Goal: Check status: Check status

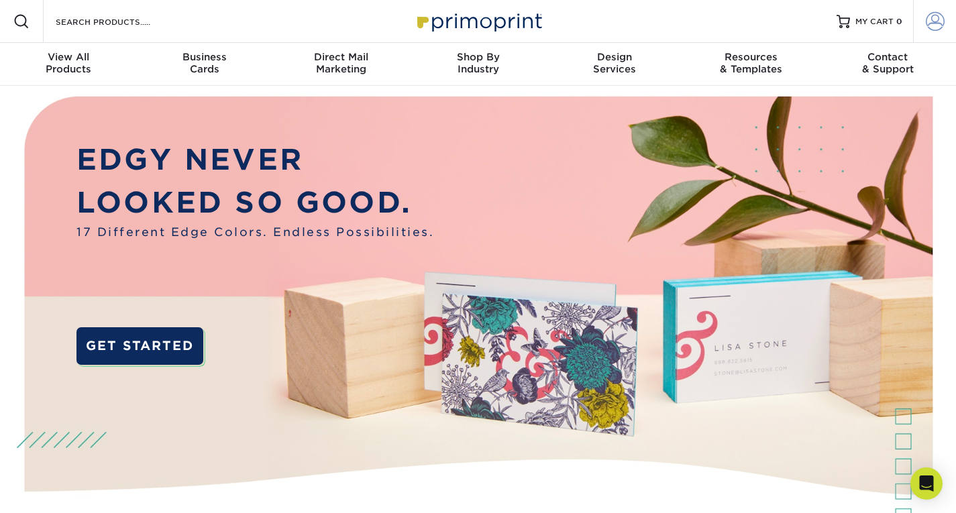
click at [934, 26] on span at bounding box center [935, 21] width 19 height 19
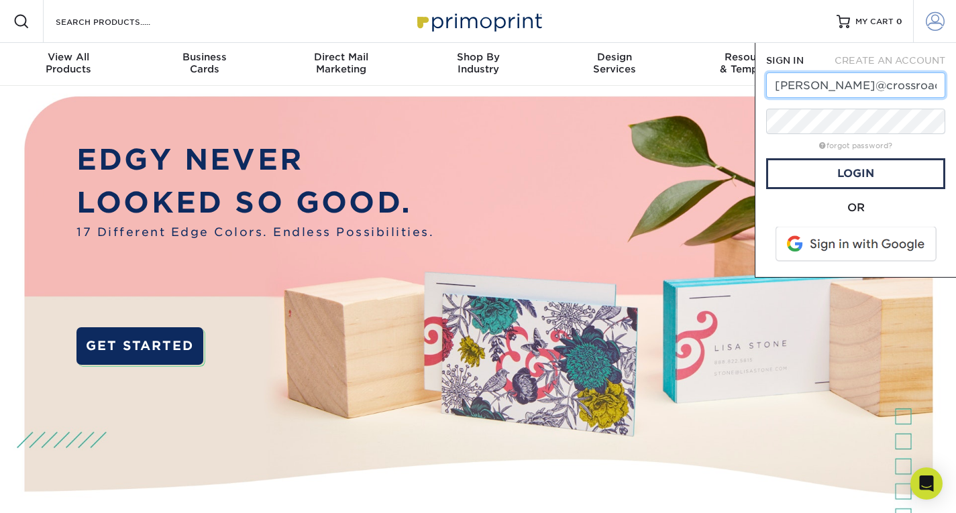
scroll to position [0, 11]
type input "[PERSON_NAME][EMAIL_ADDRESS][DOMAIN_NAME]"
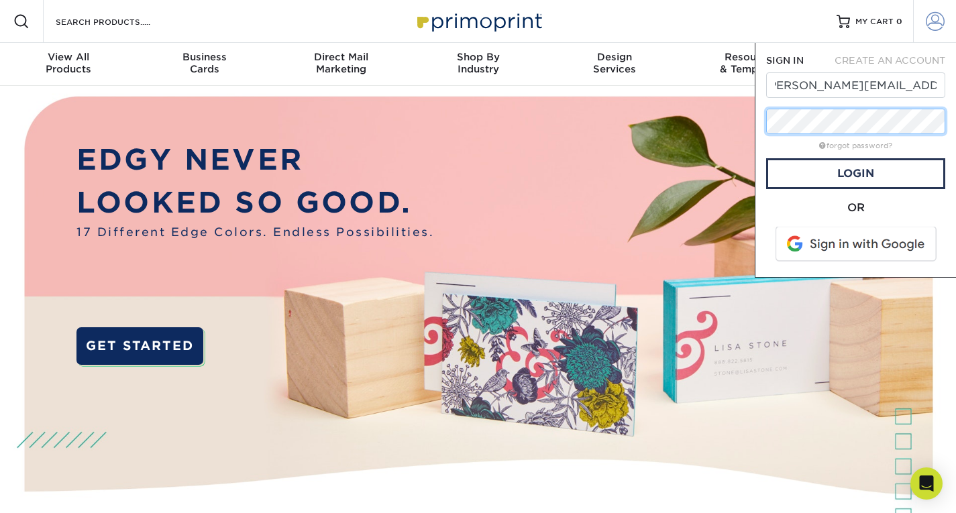
scroll to position [0, 0]
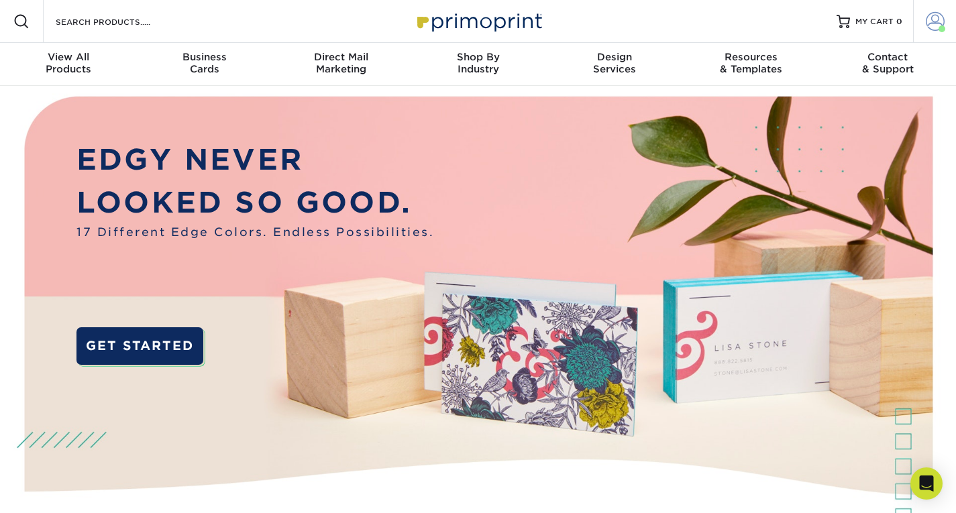
click at [923, 23] on link "Account" at bounding box center [934, 21] width 43 height 43
click at [933, 24] on span at bounding box center [935, 21] width 19 height 19
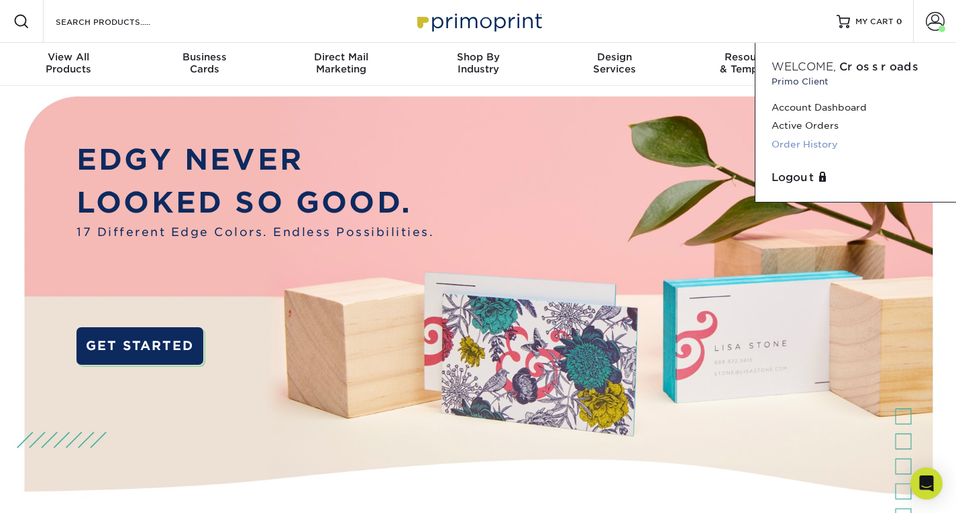
click at [820, 147] on link "Order History" at bounding box center [856, 145] width 168 height 18
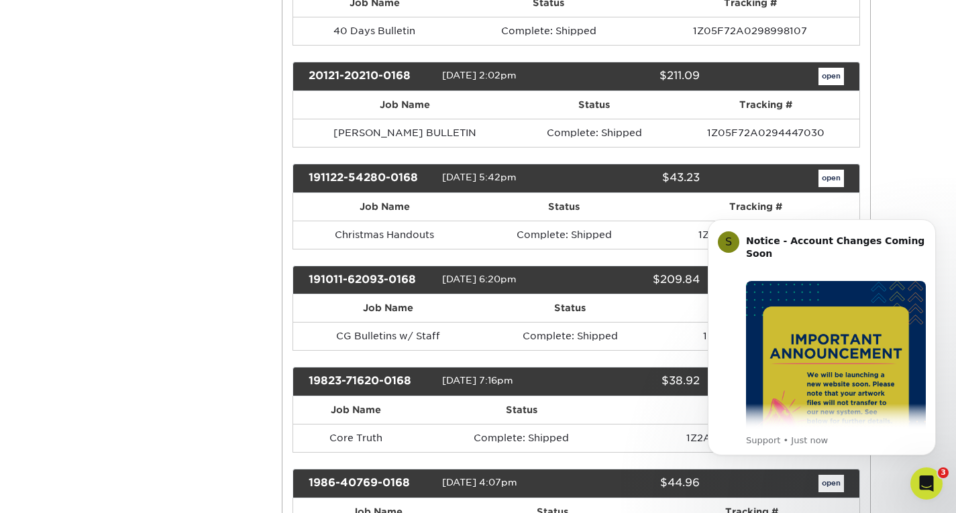
scroll to position [3949, 0]
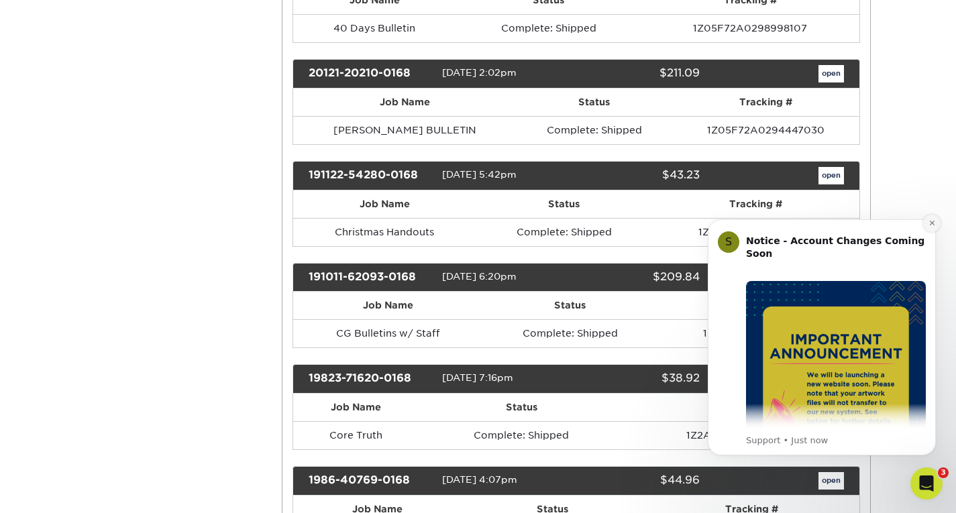
click at [932, 221] on icon "Dismiss notification" at bounding box center [932, 222] width 7 height 7
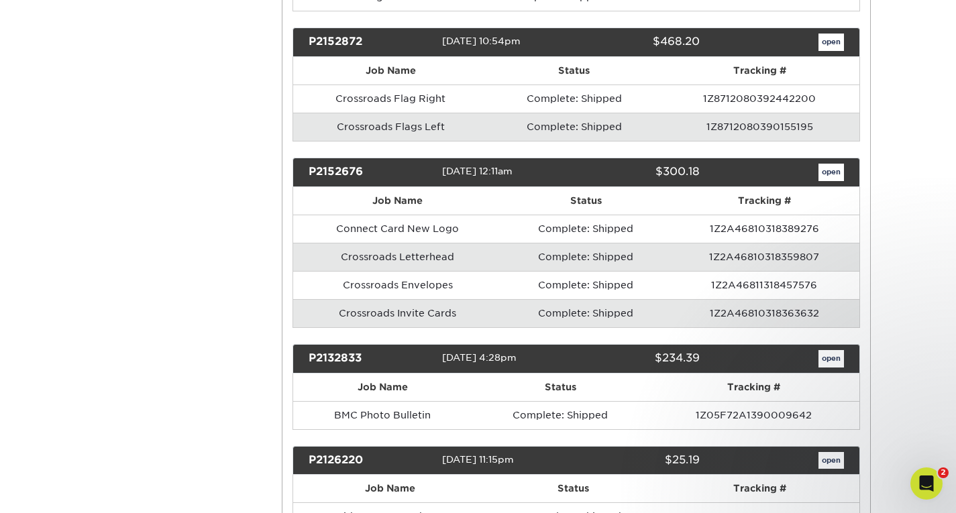
scroll to position [5315, 0]
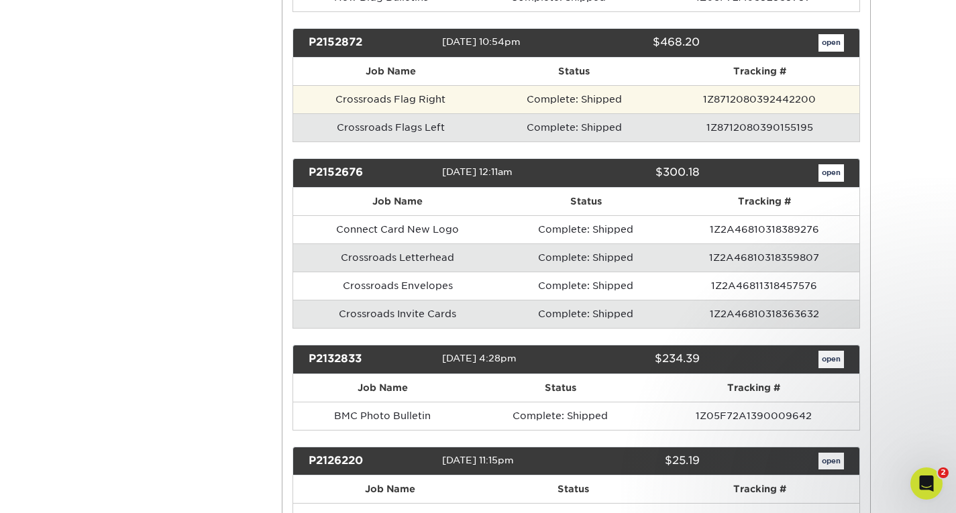
click at [436, 99] on td "Crossroads Flag Right" at bounding box center [390, 99] width 195 height 28
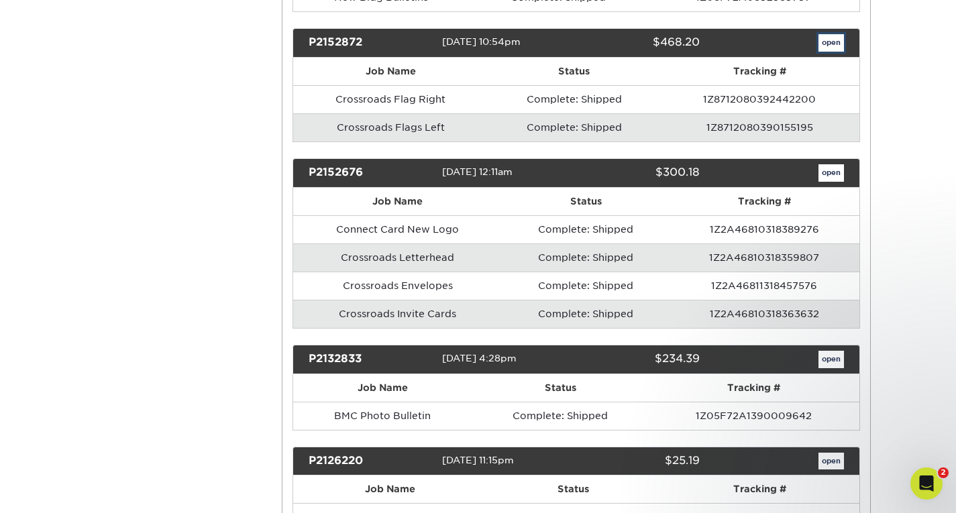
click at [832, 46] on link "open" at bounding box center [832, 42] width 26 height 17
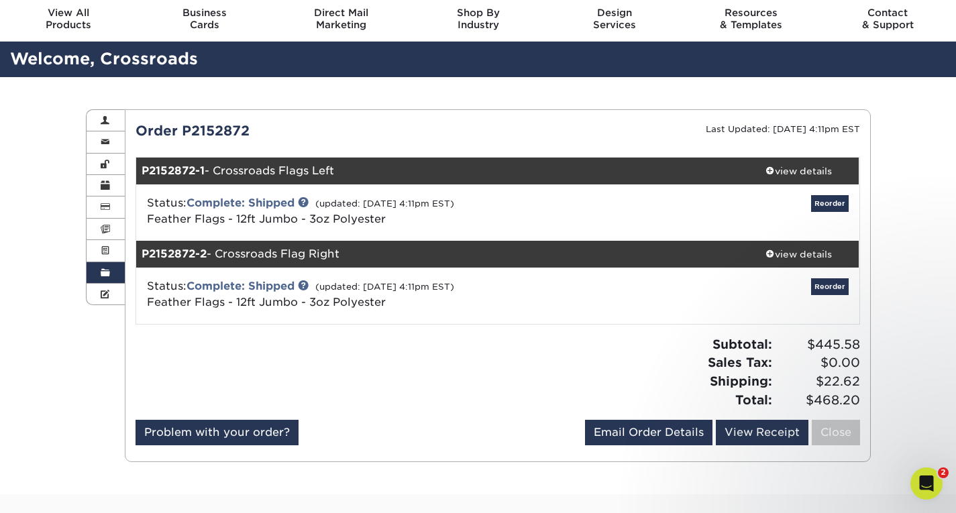
scroll to position [44, 0]
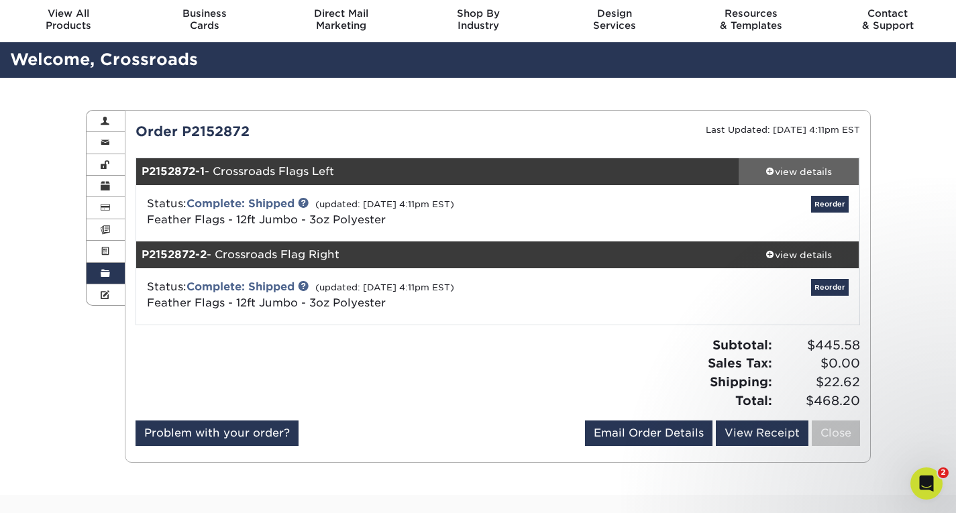
click at [793, 166] on div "view details" at bounding box center [799, 171] width 121 height 13
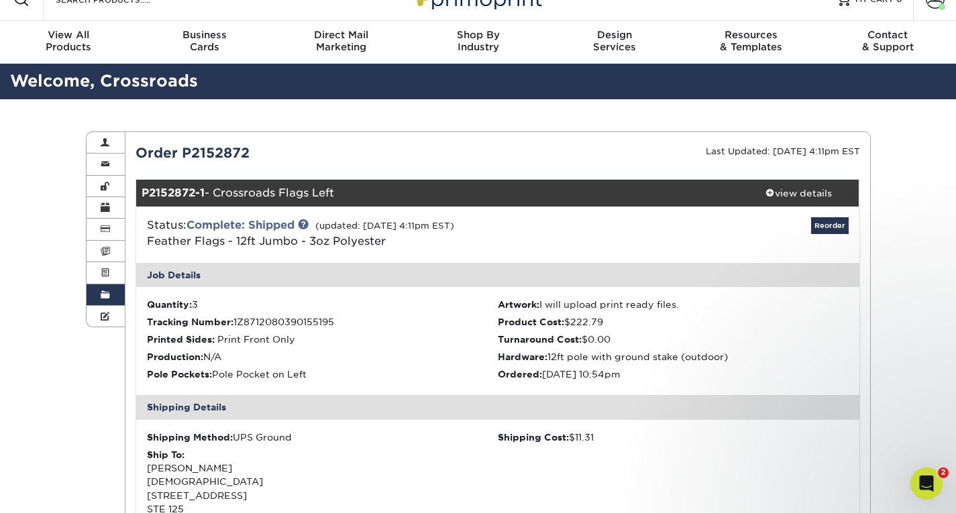
scroll to position [0, 0]
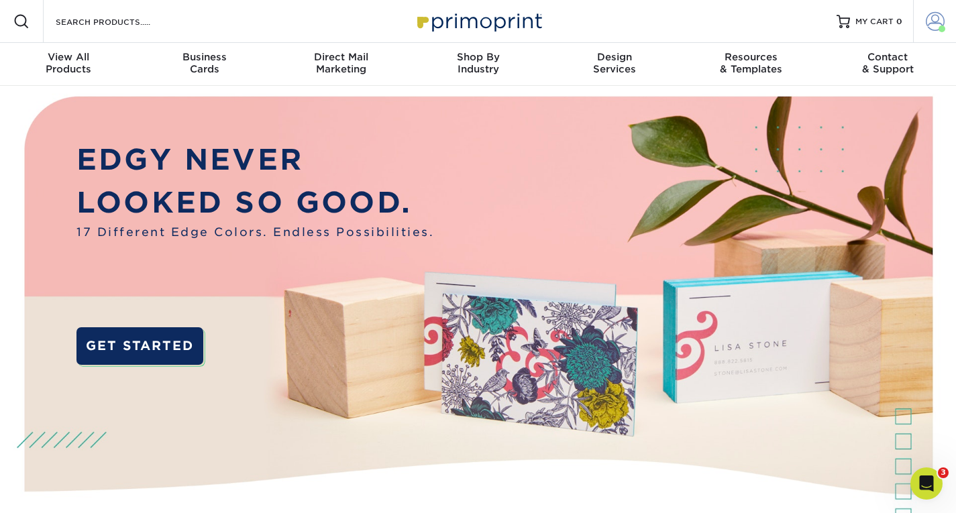
click at [938, 22] on span at bounding box center [935, 21] width 19 height 19
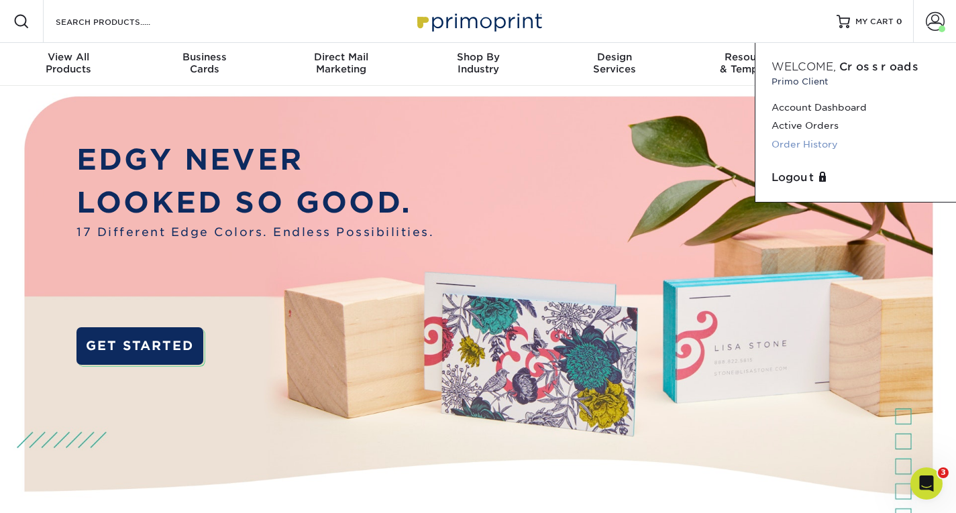
click at [812, 148] on link "Order History" at bounding box center [856, 145] width 168 height 18
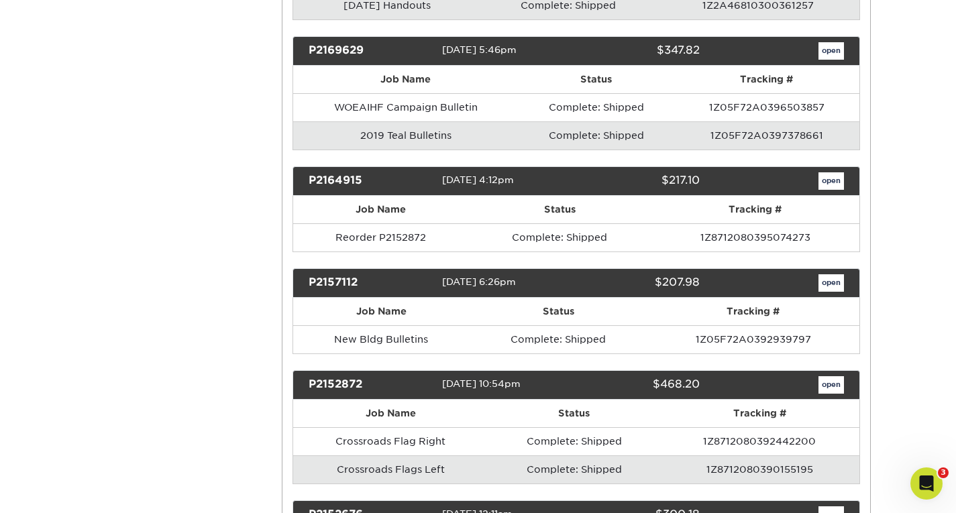
scroll to position [4979, 0]
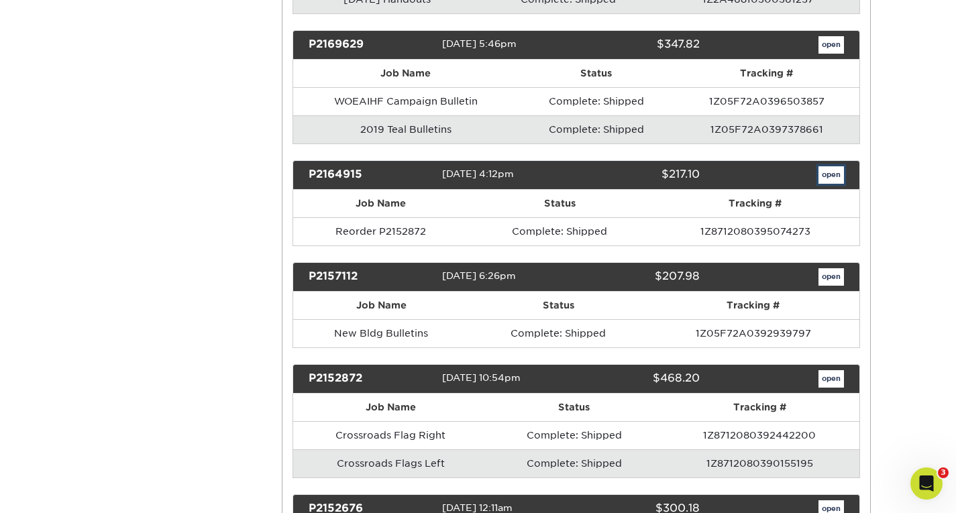
click at [840, 177] on link "open" at bounding box center [832, 174] width 26 height 17
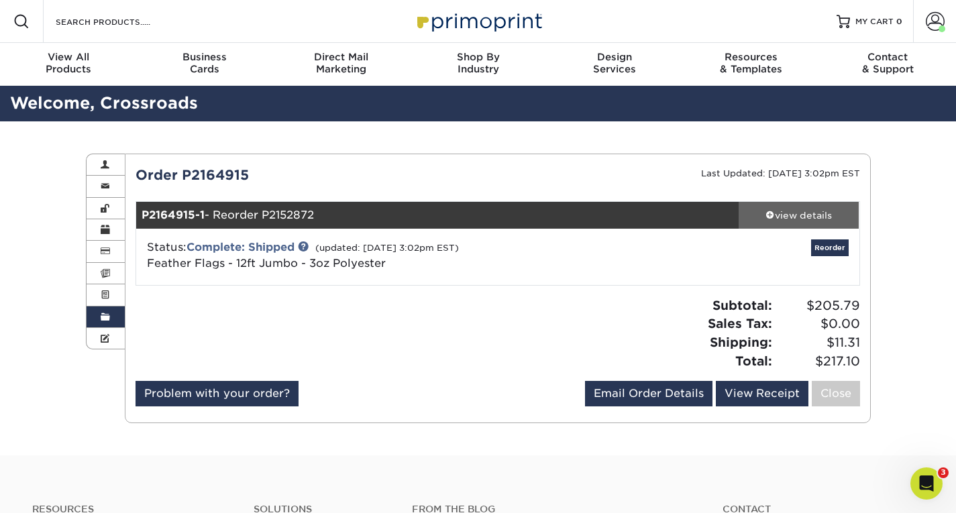
click at [803, 217] on div "view details" at bounding box center [799, 215] width 121 height 13
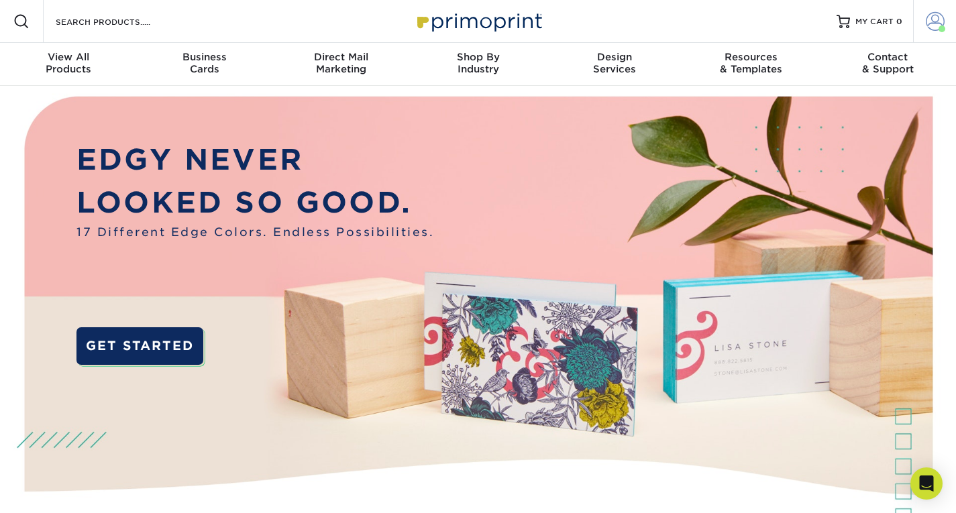
click at [936, 31] on link "Account" at bounding box center [934, 21] width 43 height 43
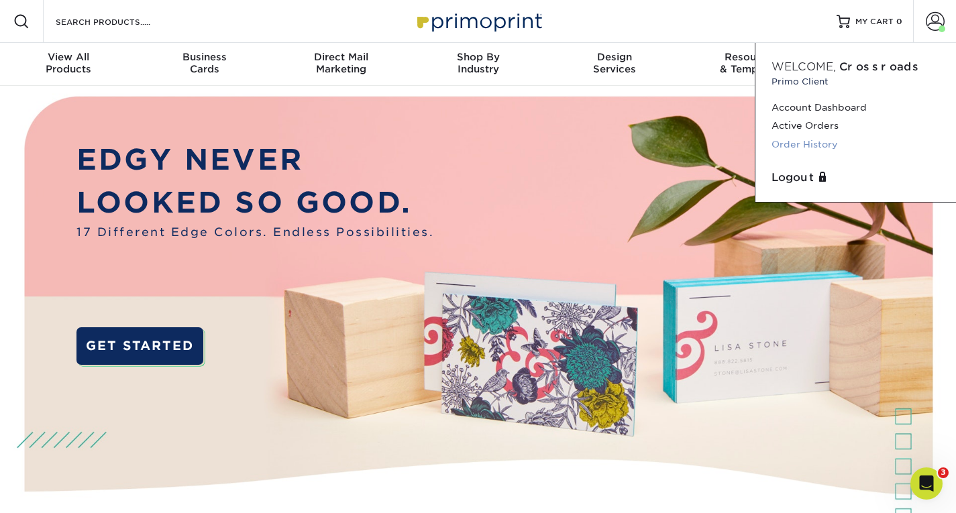
click at [828, 140] on link "Order History" at bounding box center [856, 145] width 168 height 18
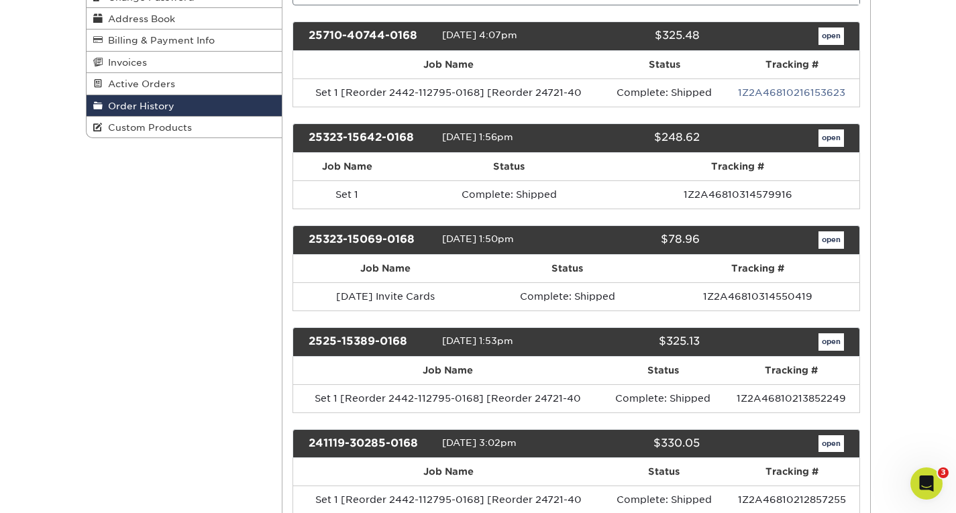
scroll to position [52, 0]
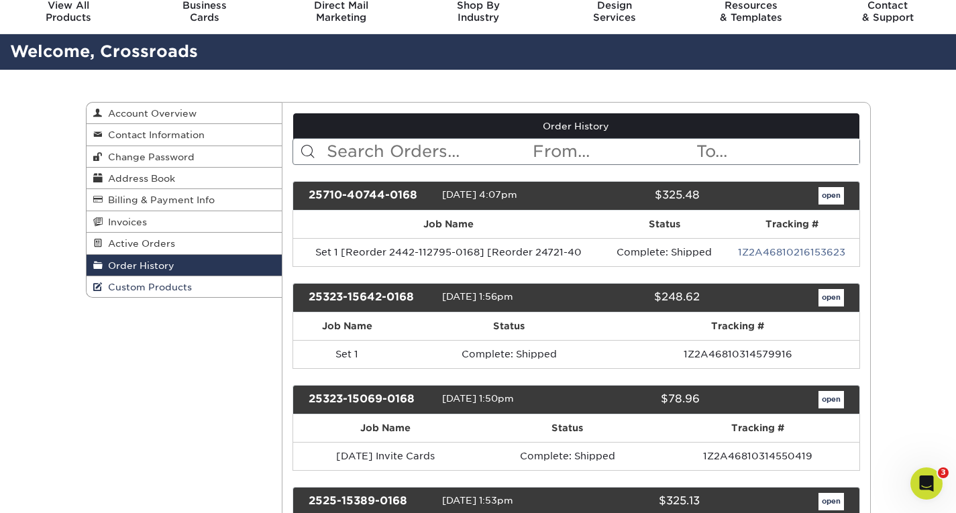
click at [215, 297] on link "Custom Products" at bounding box center [185, 286] width 196 height 21
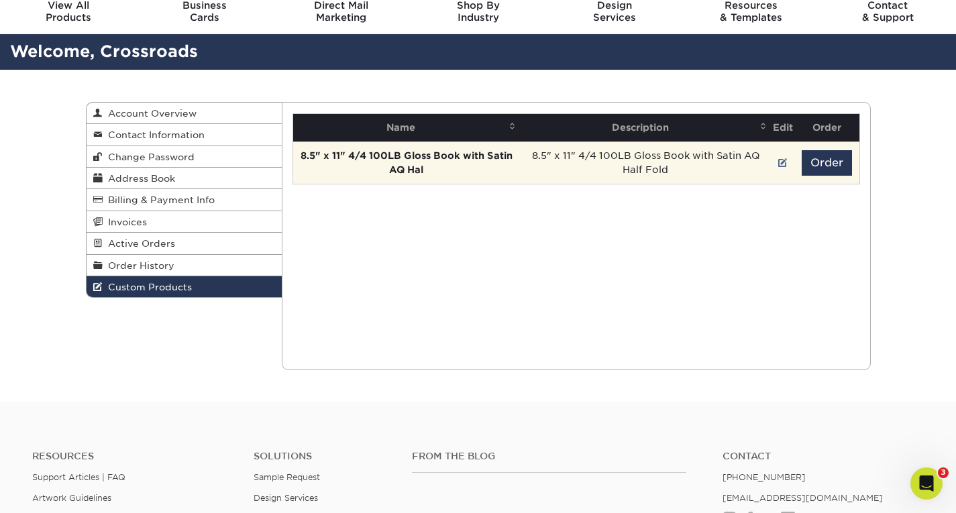
click at [468, 169] on td "8.5" x 11" 4/4 100LB Gloss Book with Satin AQ Hal" at bounding box center [406, 163] width 227 height 42
click at [427, 160] on strong "8.5" x 11" 4/4 100LB Gloss Book with Satin AQ Hal" at bounding box center [407, 162] width 212 height 25
click at [753, 158] on td "8.5" x 11" 4/4 100LB Gloss Book with Satin AQ Half Fold" at bounding box center [646, 163] width 252 height 42
click at [780, 168] on link at bounding box center [782, 163] width 9 height 11
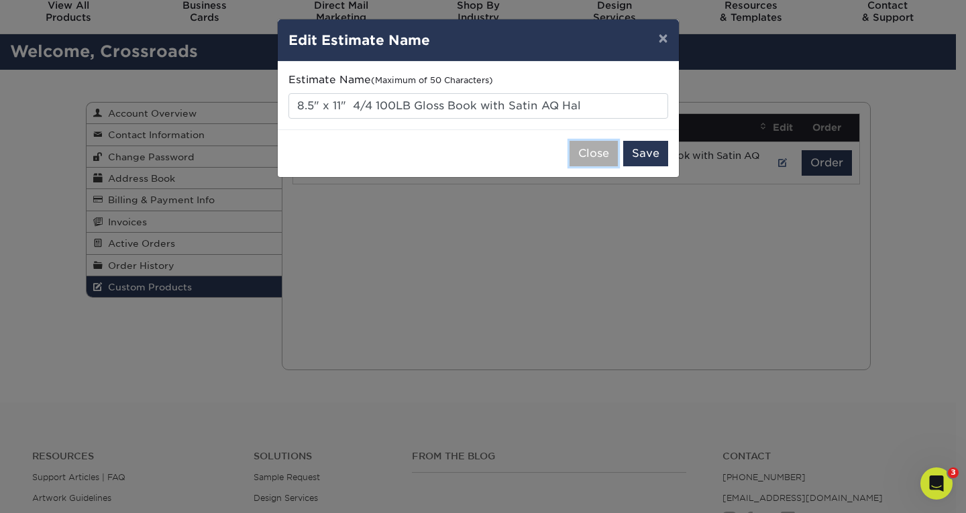
click at [593, 152] on button "Close" at bounding box center [594, 154] width 48 height 26
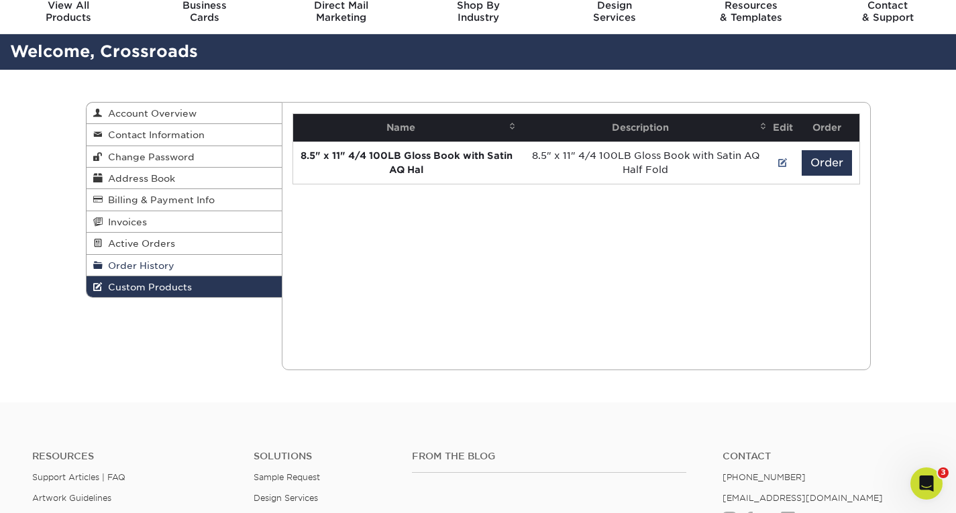
click at [207, 264] on link "Order History" at bounding box center [185, 265] width 196 height 21
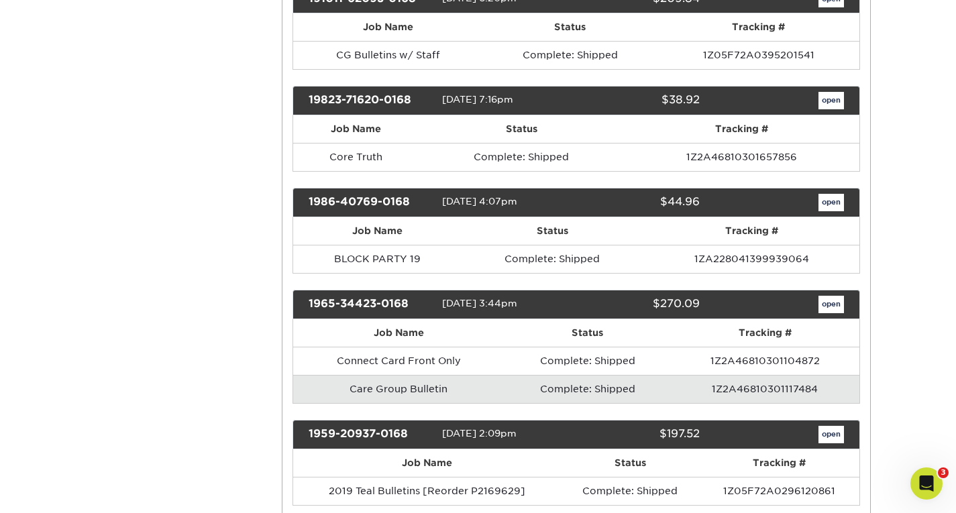
scroll to position [4231, 0]
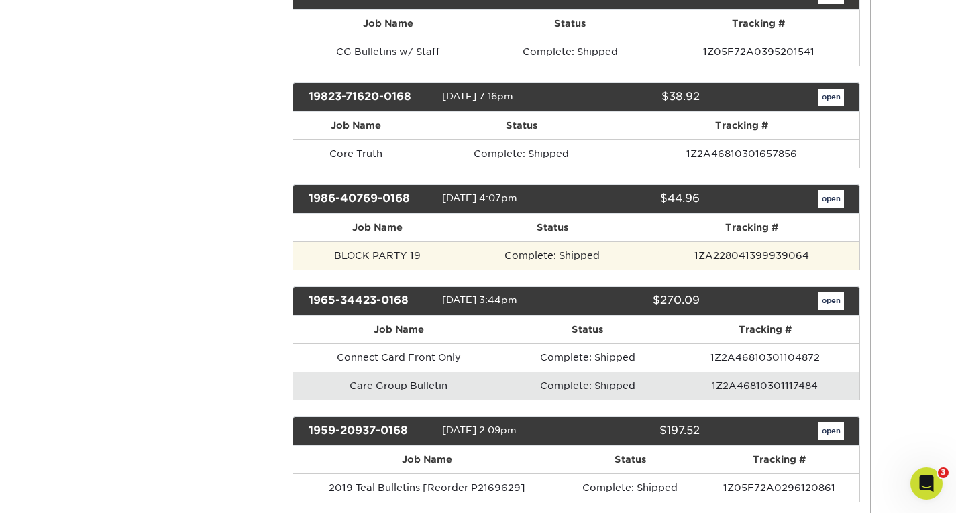
click at [448, 246] on td "BLOCK PARTY 19" at bounding box center [377, 256] width 168 height 28
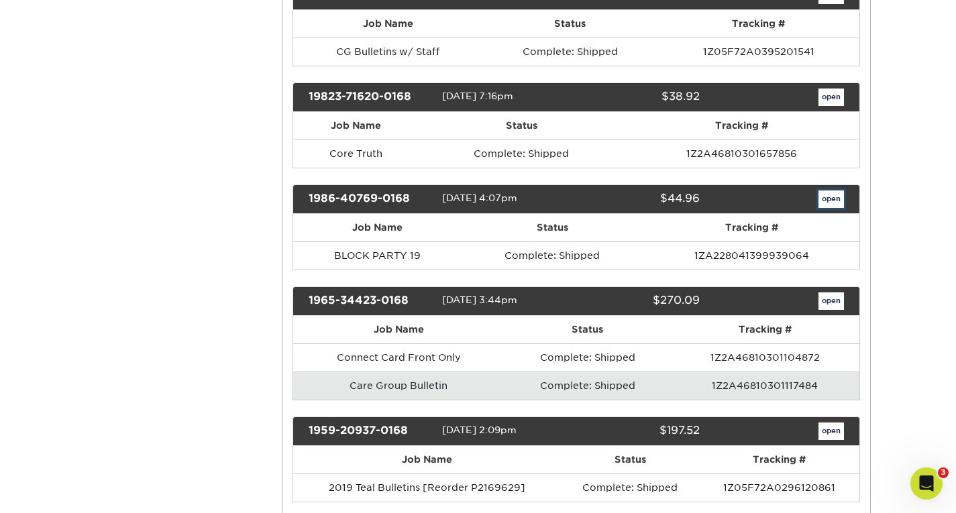
click at [823, 200] on link "open" at bounding box center [832, 199] width 26 height 17
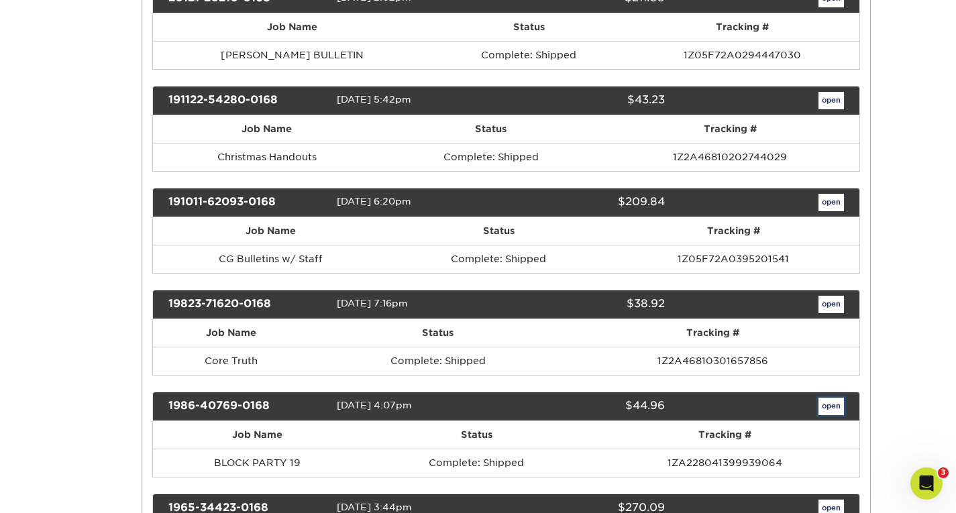
scroll to position [0, 0]
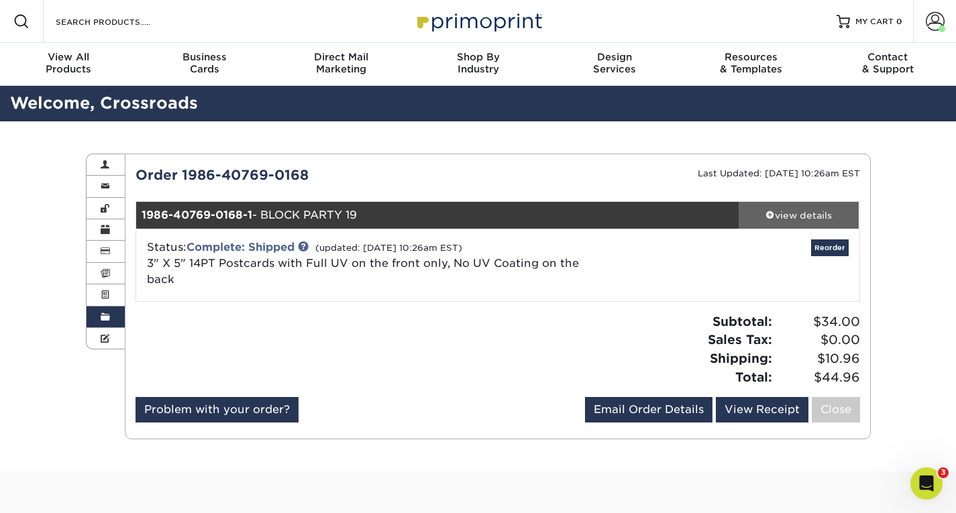
click at [790, 215] on div "view details" at bounding box center [799, 215] width 121 height 13
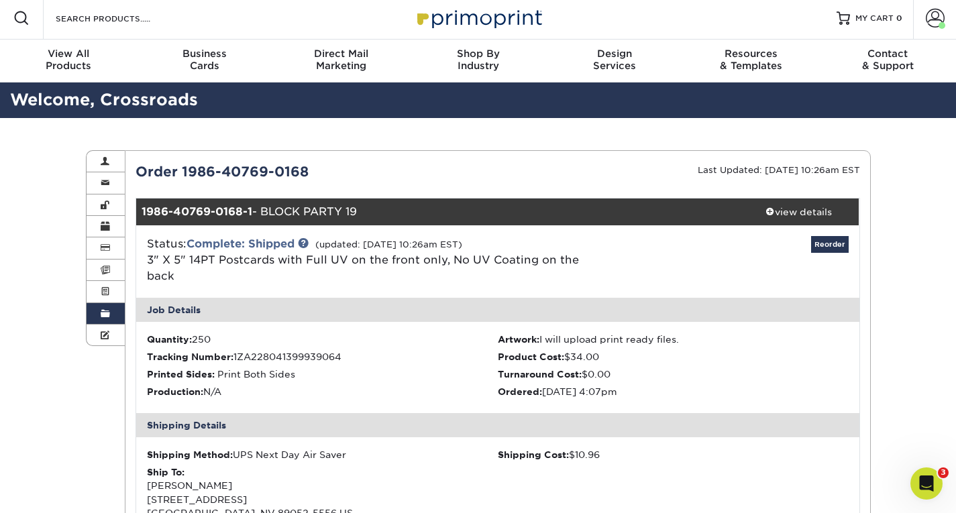
scroll to position [1, 0]
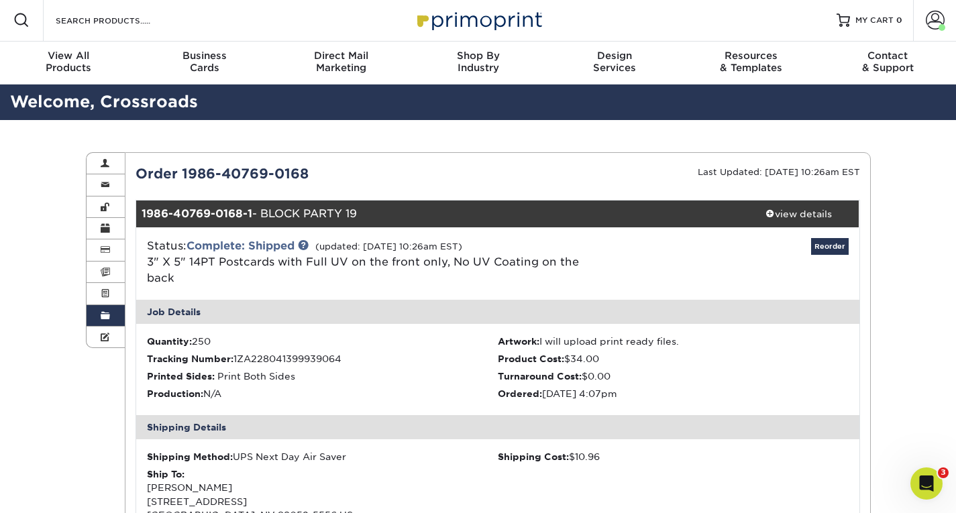
scroll to position [52, 0]
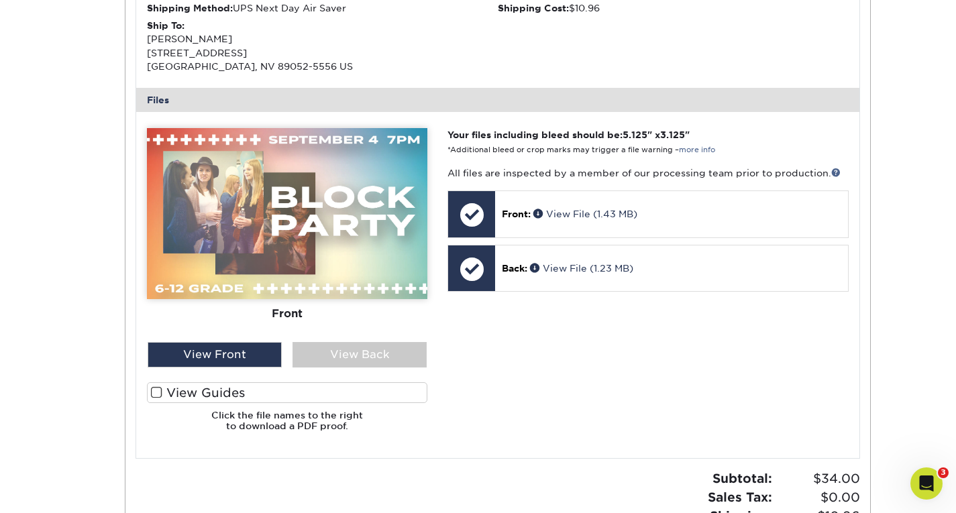
scroll to position [451, 0]
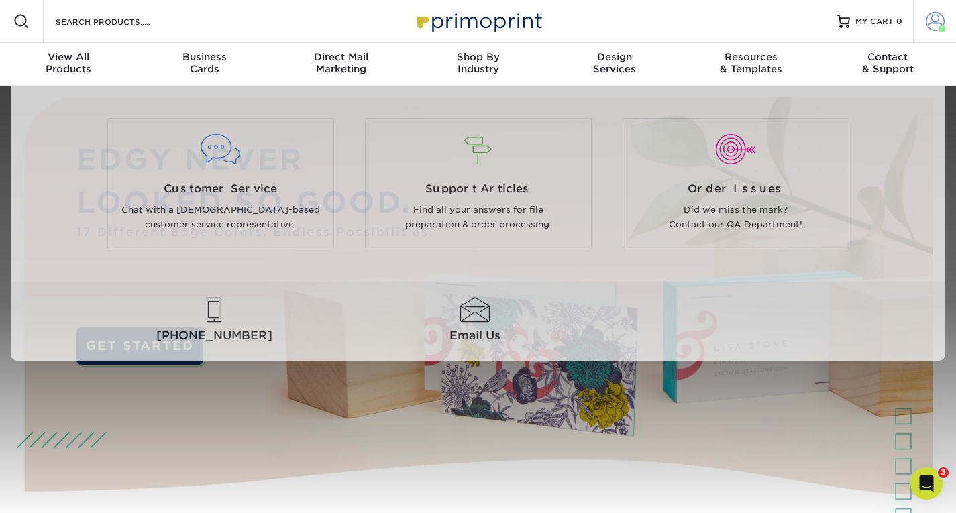
click at [932, 23] on span at bounding box center [935, 21] width 19 height 19
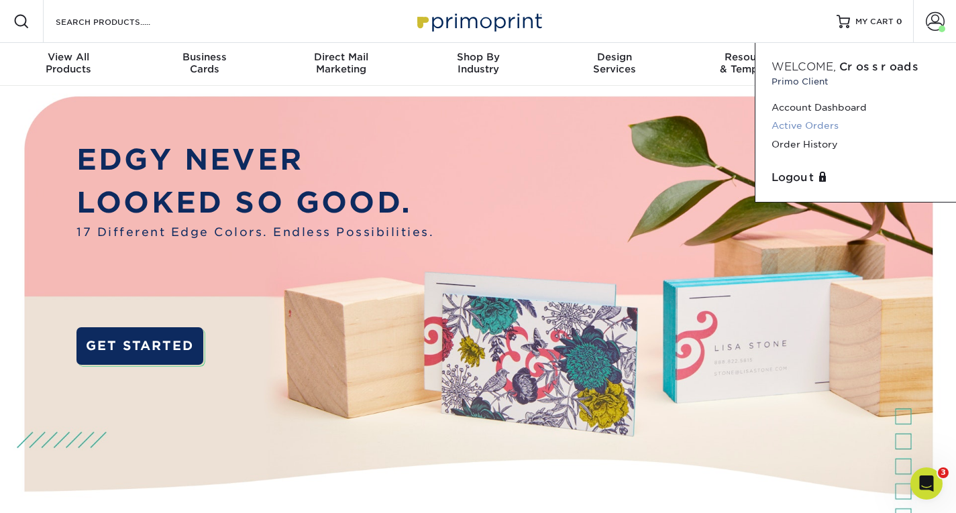
click at [818, 128] on link "Active Orders" at bounding box center [856, 126] width 168 height 18
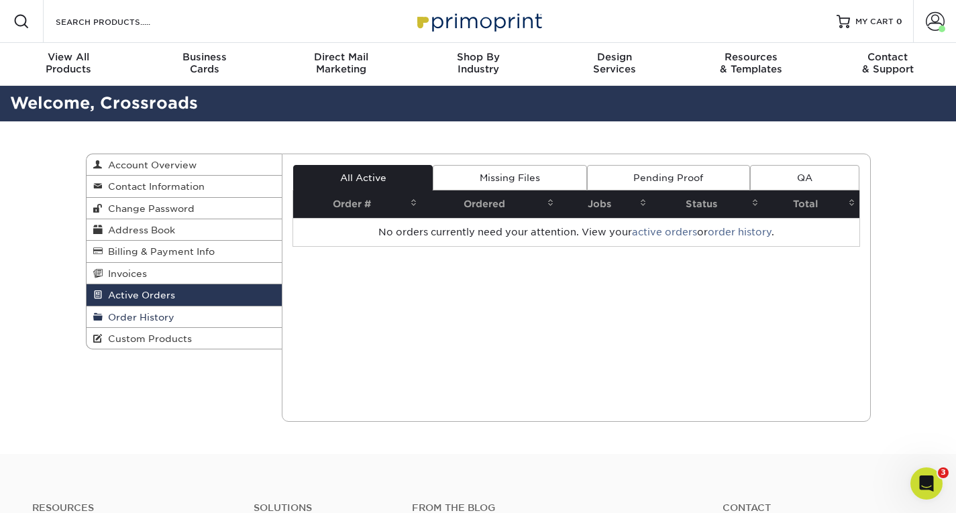
click at [238, 321] on link "Order History" at bounding box center [185, 317] width 196 height 21
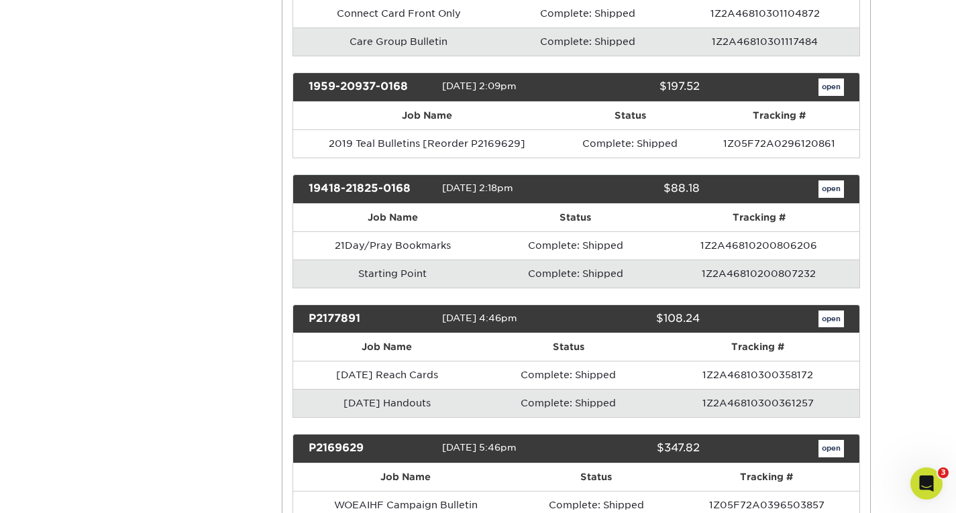
scroll to position [4631, 0]
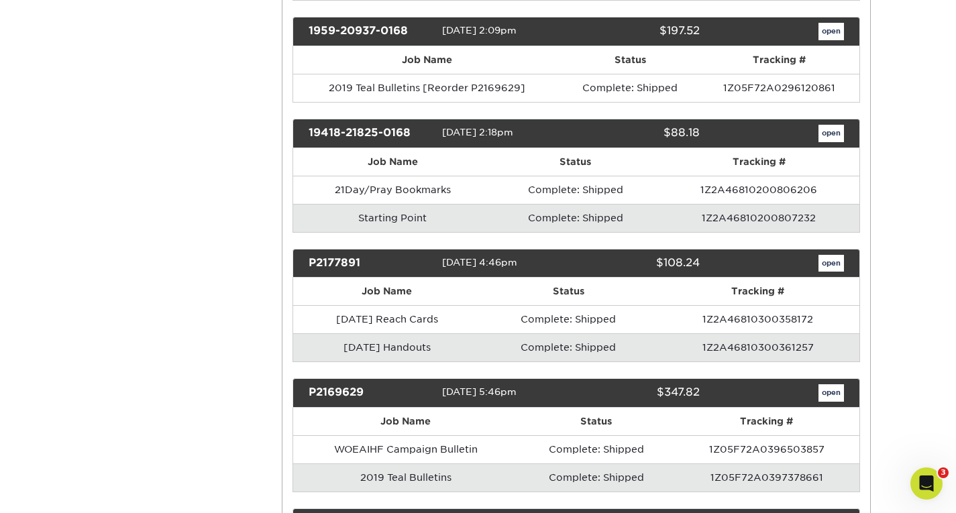
click at [522, 219] on td "Complete: Shipped" at bounding box center [576, 218] width 167 height 28
click at [654, 219] on td "Complete: Shipped" at bounding box center [576, 218] width 167 height 28
click at [826, 131] on link "open" at bounding box center [832, 133] width 26 height 17
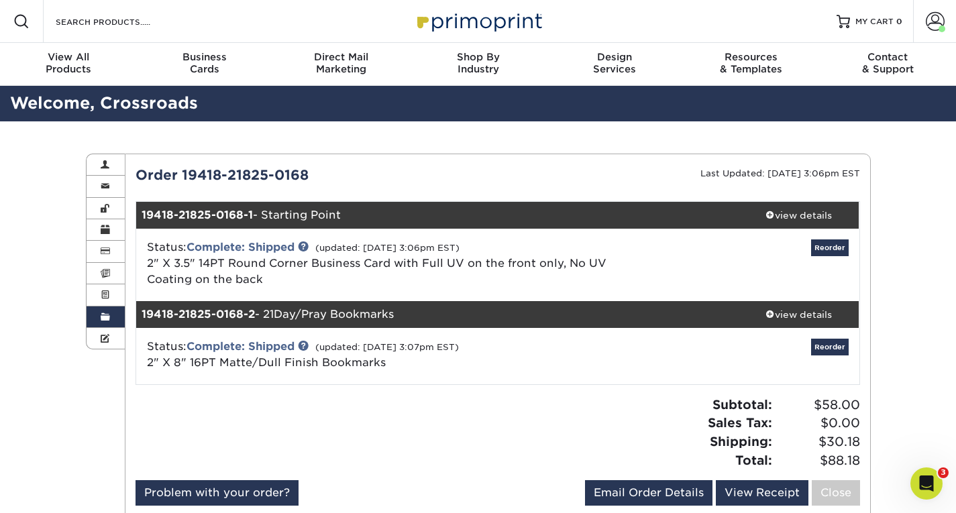
scroll to position [1, 0]
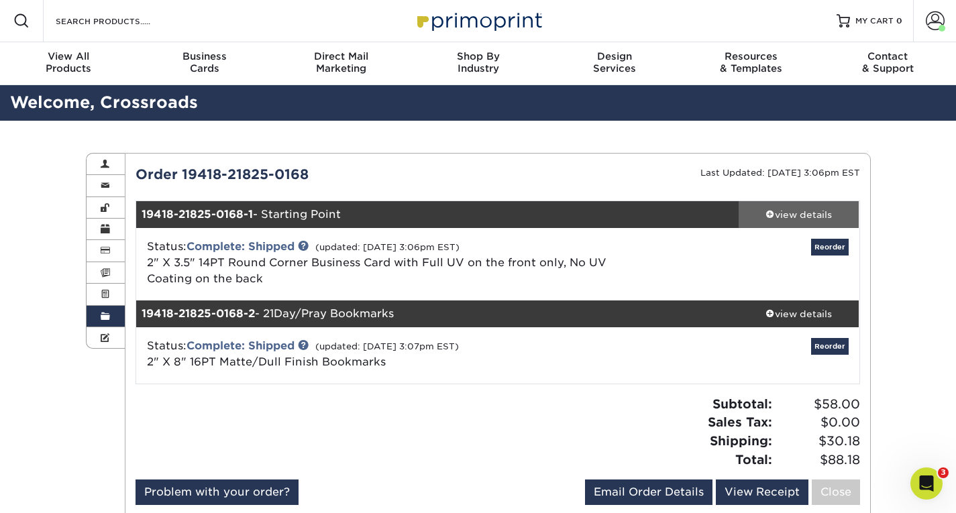
click at [808, 208] on div "view details" at bounding box center [799, 214] width 121 height 13
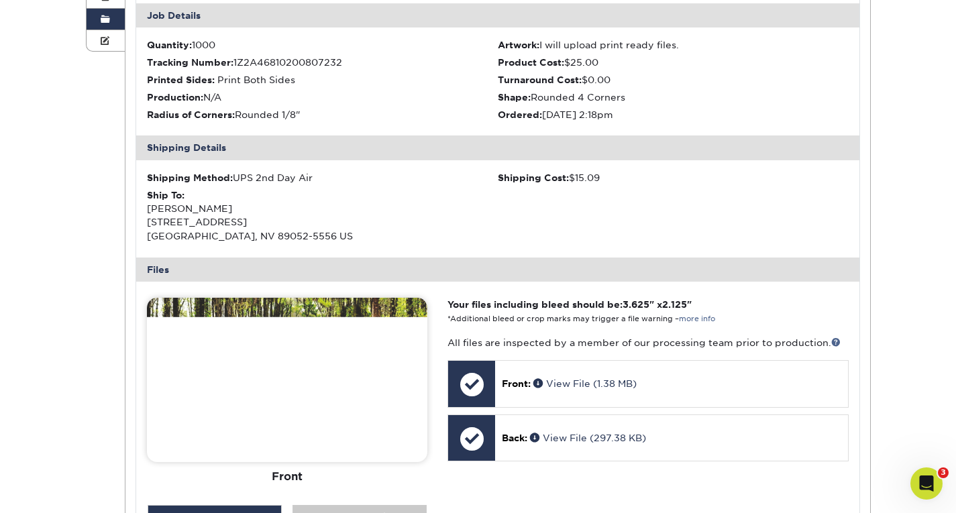
scroll to position [0, 0]
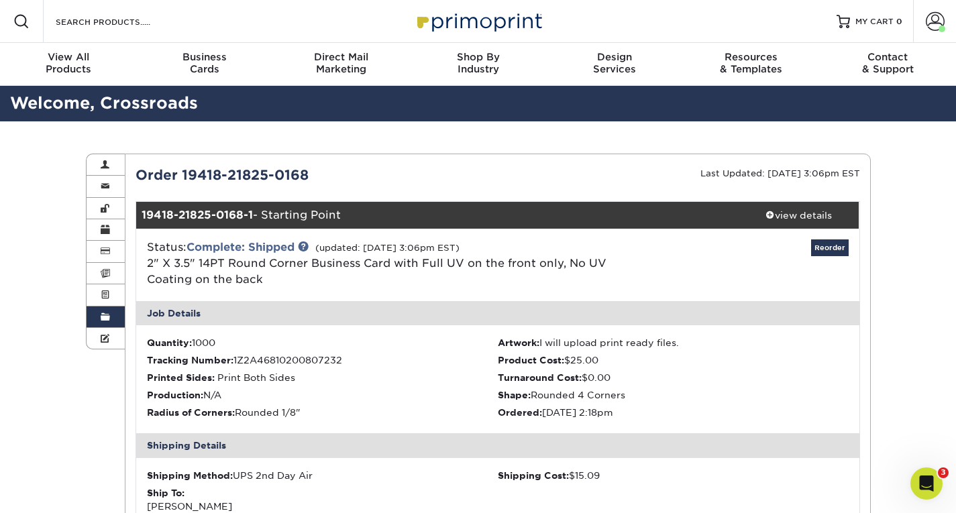
click at [101, 318] on link "Order History" at bounding box center [106, 317] width 39 height 21
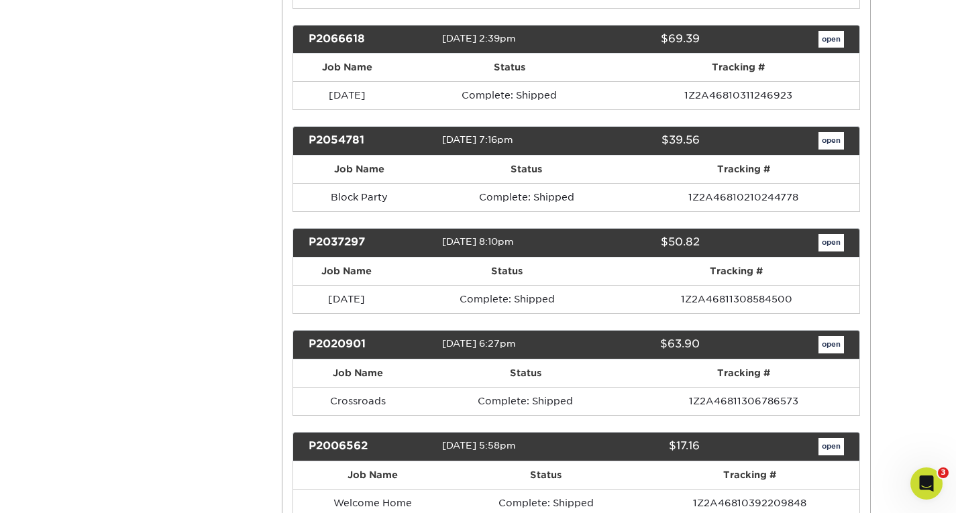
scroll to position [7494, 0]
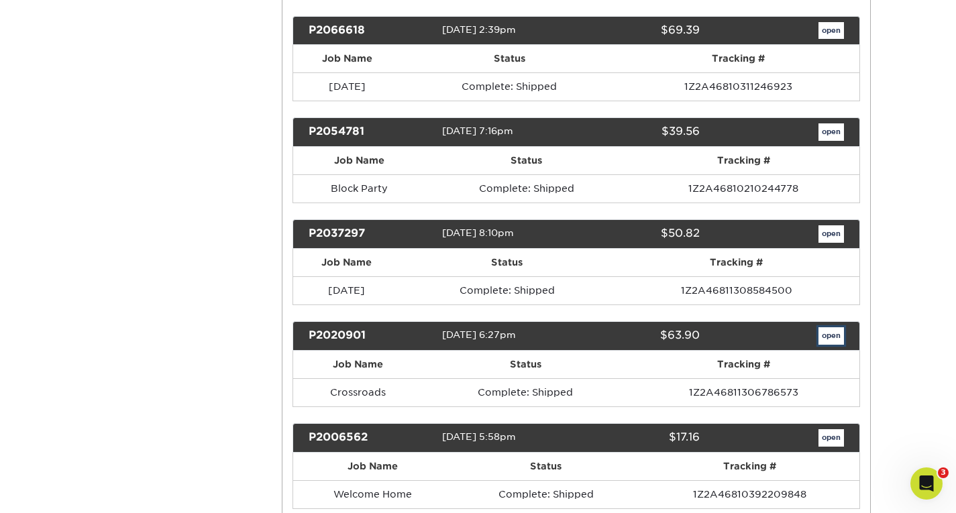
click at [829, 340] on link "open" at bounding box center [832, 336] width 26 height 17
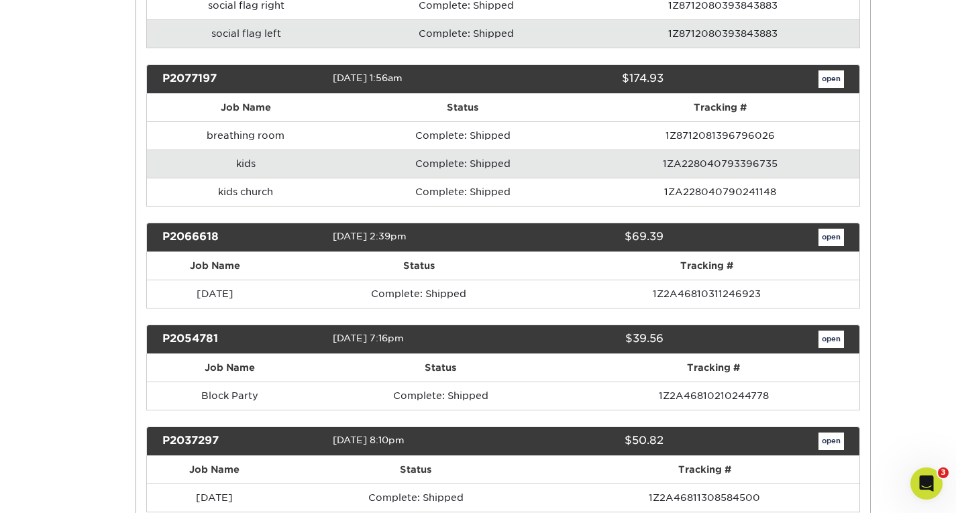
scroll to position [0, 0]
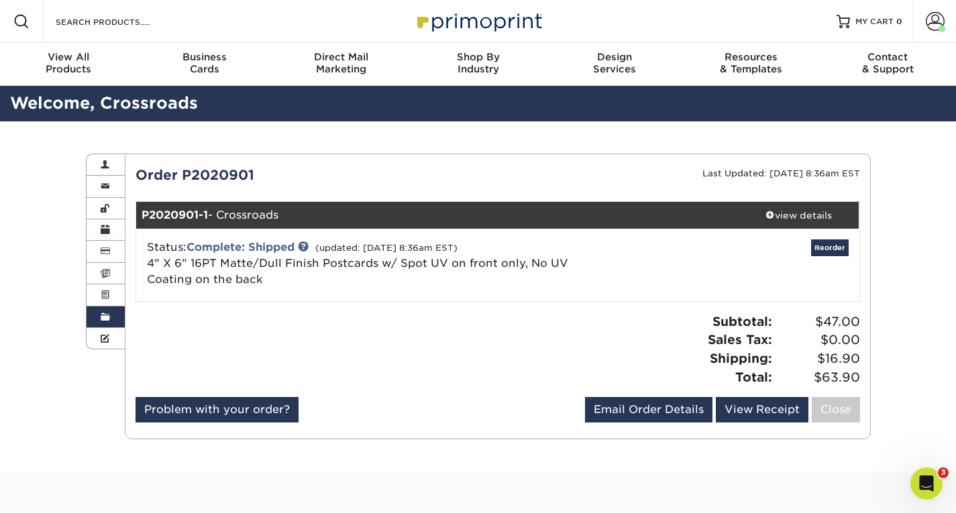
click at [107, 319] on span at bounding box center [105, 317] width 9 height 11
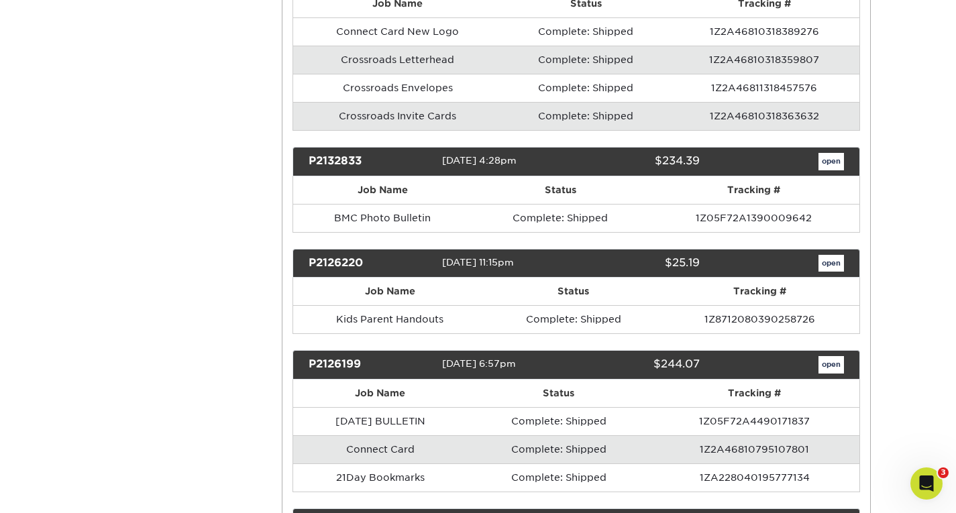
scroll to position [5517, 0]
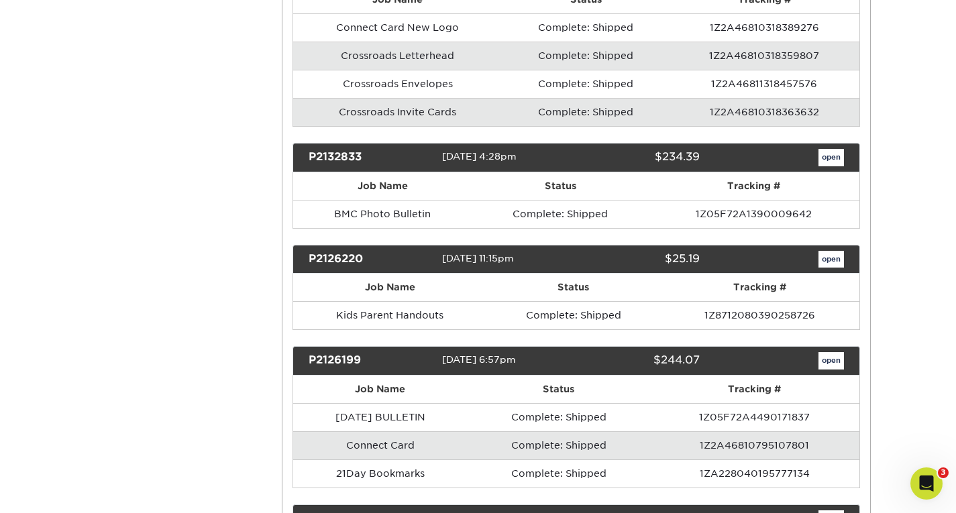
click at [830, 167] on div "P2132833 [DATE] 4:28pm $234.39 open" at bounding box center [577, 158] width 568 height 30
click at [834, 160] on link "open" at bounding box center [832, 157] width 26 height 17
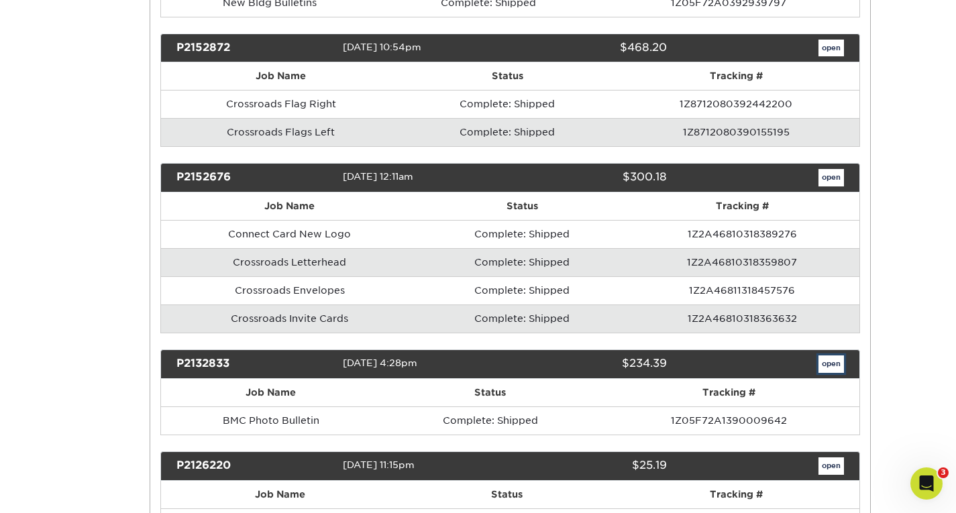
scroll to position [0, 0]
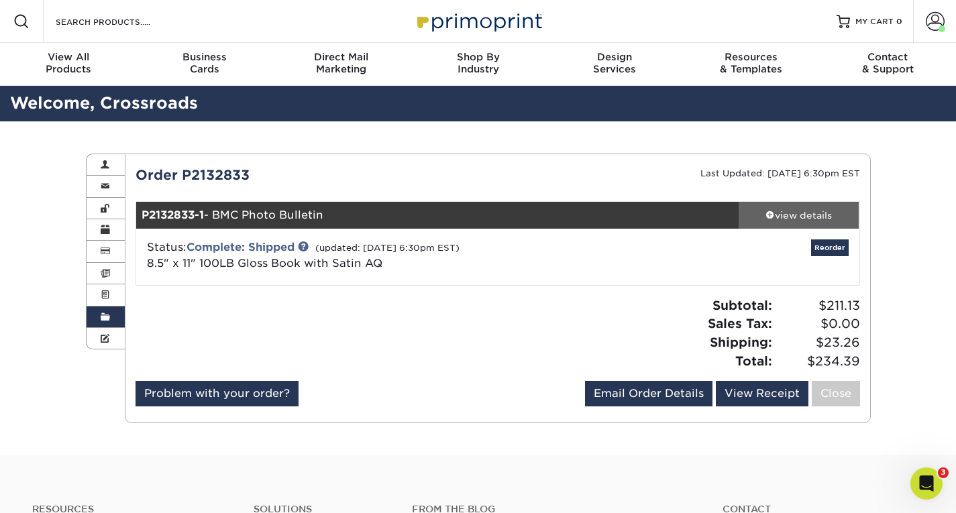
click at [809, 214] on div "view details" at bounding box center [799, 215] width 121 height 13
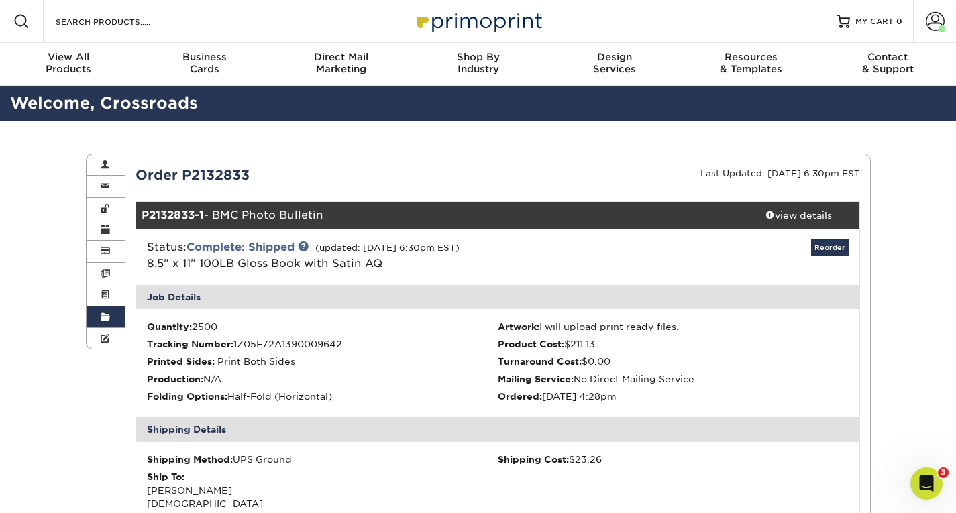
click at [112, 317] on link "Order History" at bounding box center [106, 317] width 39 height 21
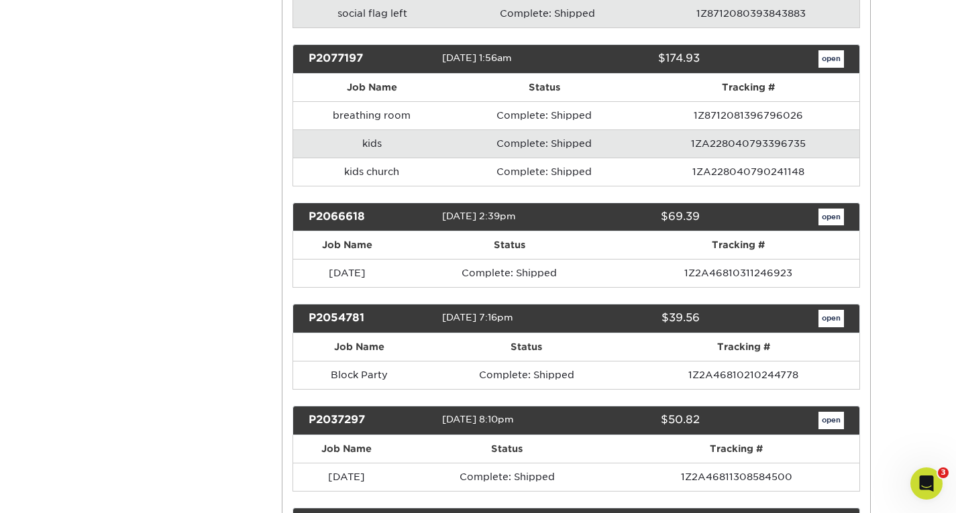
scroll to position [7127, 0]
